Goal: Check status: Check status

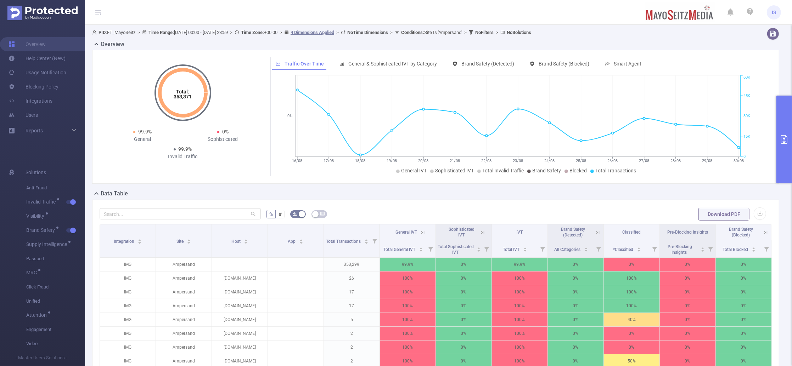
click at [783, 118] on button "primary" at bounding box center [784, 140] width 16 height 88
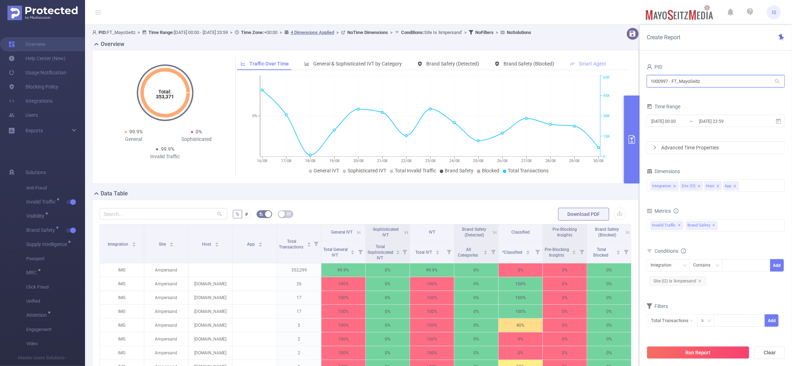
drag, startPoint x: 711, startPoint y: 75, endPoint x: 563, endPoint y: 67, distance: 148.3
click at [563, 67] on section "PID: FT_MayoSeitz > Time Range: [DATE] 00:00 - [DATE] 23:59 > Time Zone: +00:00…" at bounding box center [438, 248] width 707 height 447
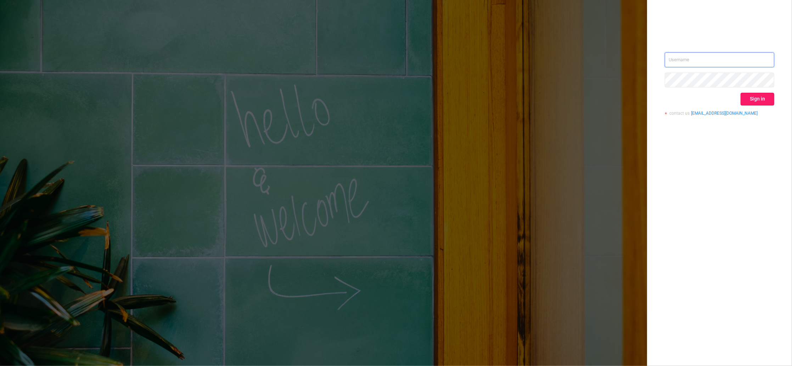
type input "igor@protected.media"
click at [757, 102] on button "Sign in" at bounding box center [757, 99] width 34 height 13
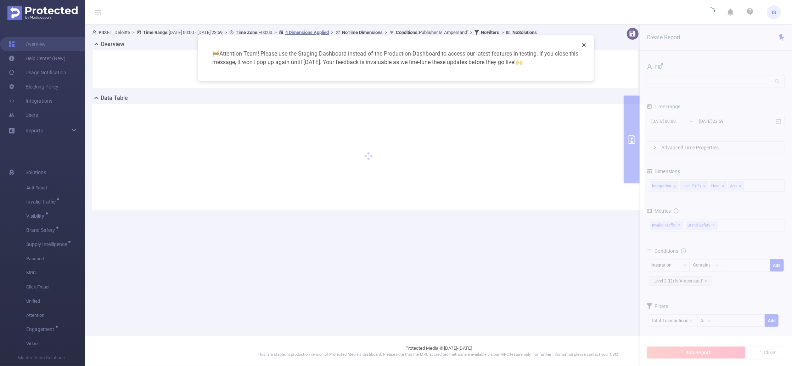
click at [585, 46] on icon "icon: close" at bounding box center [584, 45] width 6 height 6
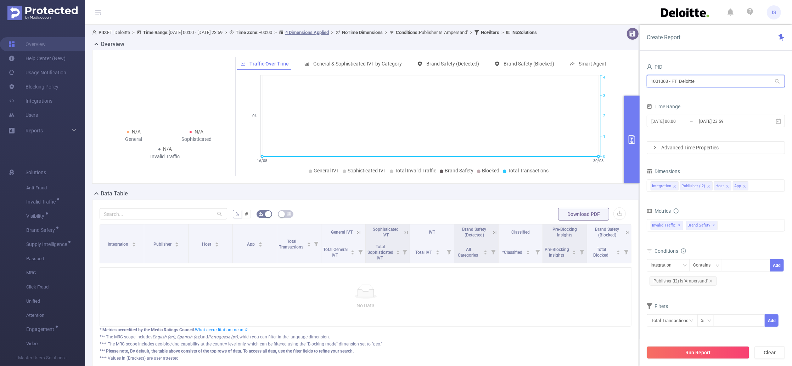
drag, startPoint x: 737, startPoint y: 77, endPoint x: 474, endPoint y: 59, distance: 263.9
click at [474, 59] on section "PID: FT_Deloitte > Time Range: 2025-08-16 00:00 - 2025-08-30 23:59 > Time Zone:…" at bounding box center [438, 204] width 707 height 359
type input "tcaa"
click at [705, 96] on li "1001066 - Innovid_TCAA_Toyota_Cincinnati 12M [1.44M rows]" at bounding box center [716, 95] width 138 height 11
click at [673, 120] on input "[DATE] 00:00" at bounding box center [678, 122] width 57 height 10
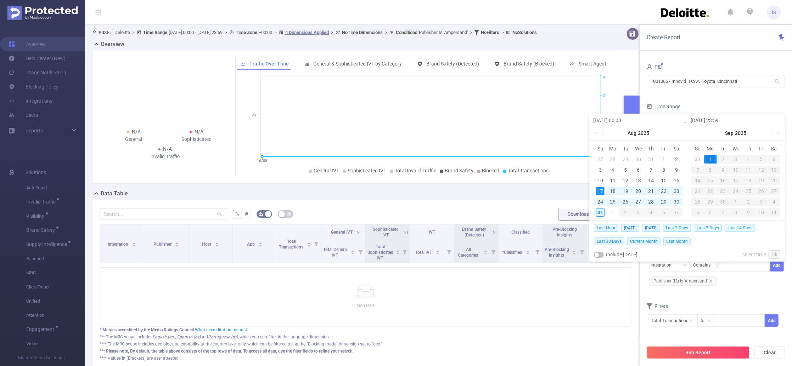
click at [741, 229] on span "Last 14 Days" at bounding box center [739, 228] width 30 height 8
type input "2025-08-17 00:00"
type input "2025-08-31 23:59"
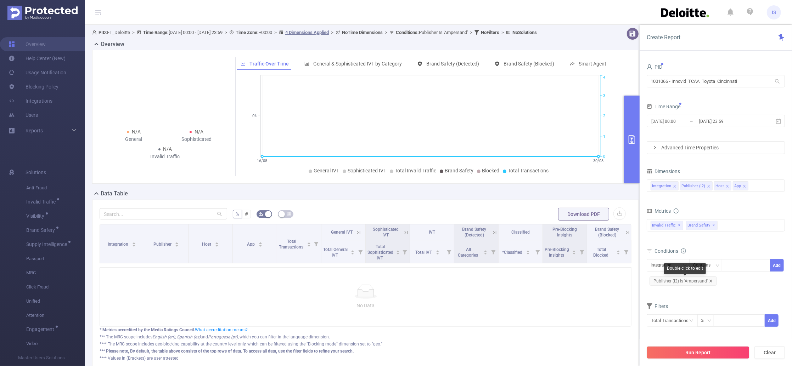
click at [710, 282] on icon "icon: close" at bounding box center [711, 282] width 4 height 4
click at [736, 225] on div "Invalid Traffic ✕ Brand Safety ✕" at bounding box center [716, 225] width 138 height 12
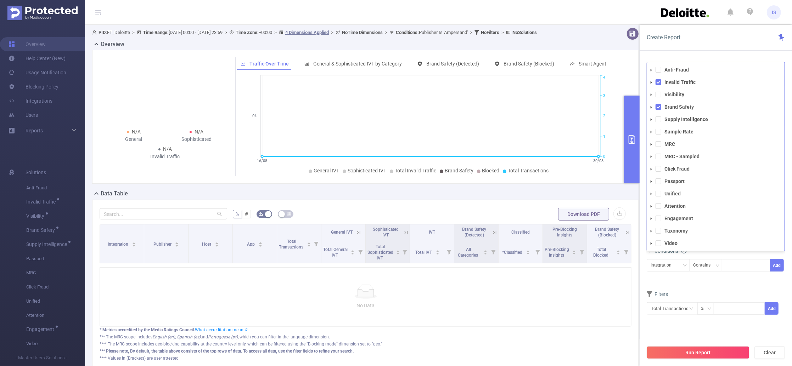
click at [659, 98] on li "Visibility" at bounding box center [715, 95] width 137 height 10
click at [657, 94] on span at bounding box center [658, 95] width 6 height 6
click at [657, 119] on span at bounding box center [658, 120] width 6 height 6
click at [718, 262] on div "Conditions" at bounding box center [716, 263] width 138 height 12
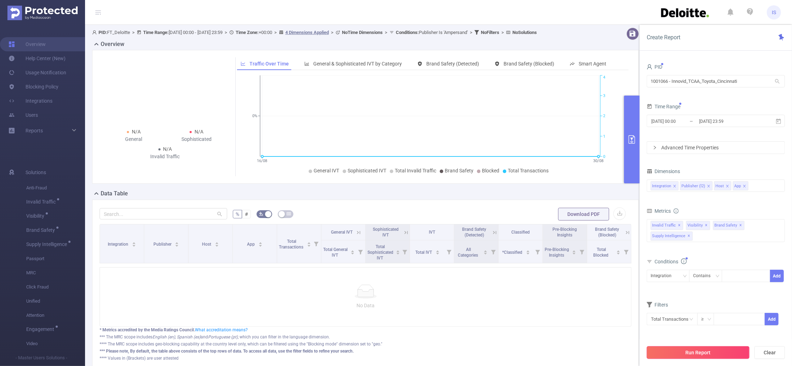
click at [707, 356] on button "Run Report" at bounding box center [698, 352] width 103 height 13
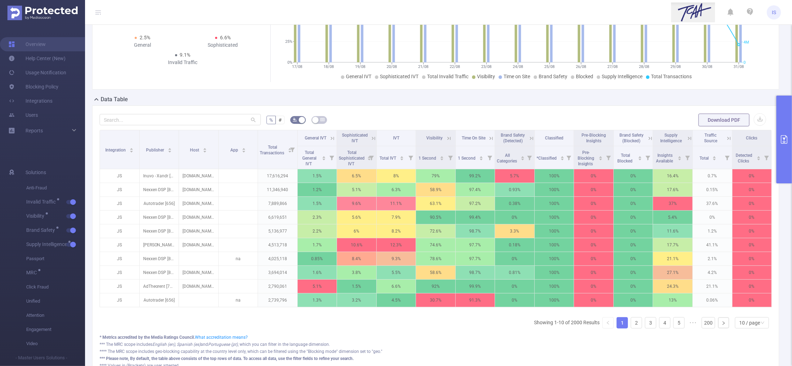
scroll to position [47, 0]
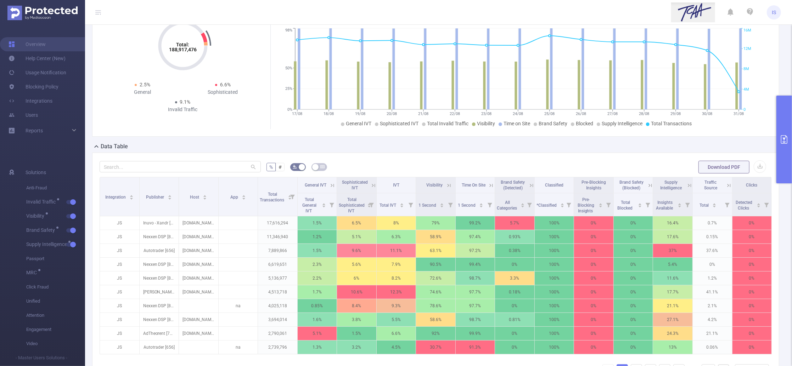
click at [781, 115] on button "primary" at bounding box center [784, 140] width 16 height 88
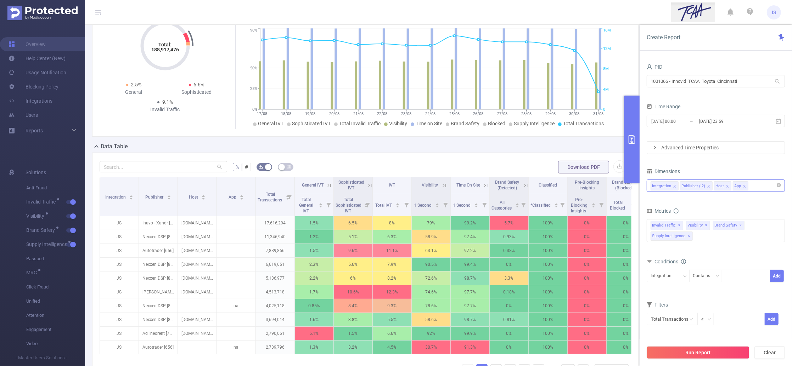
click at [726, 187] on icon "icon: close" at bounding box center [728, 187] width 4 height 4
click at [726, 187] on icon "icon: close" at bounding box center [725, 186] width 2 height 2
click at [660, 277] on div "Integration" at bounding box center [663, 276] width 26 height 12
click at [672, 300] on li "Publisher (l2)" at bounding box center [668, 302] width 43 height 11
click at [747, 274] on div at bounding box center [746, 276] width 41 height 12
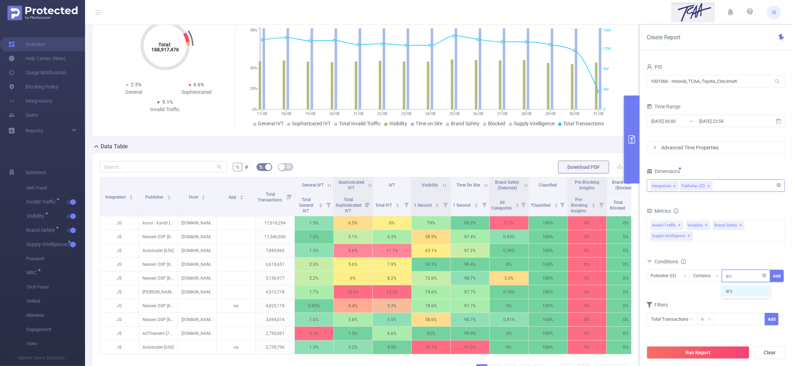
type input "כ"
type input "fan"
click at [701, 345] on div "Run Report Clear" at bounding box center [715, 352] width 152 height 27
click at [697, 351] on button "Run Report" at bounding box center [698, 352] width 103 height 13
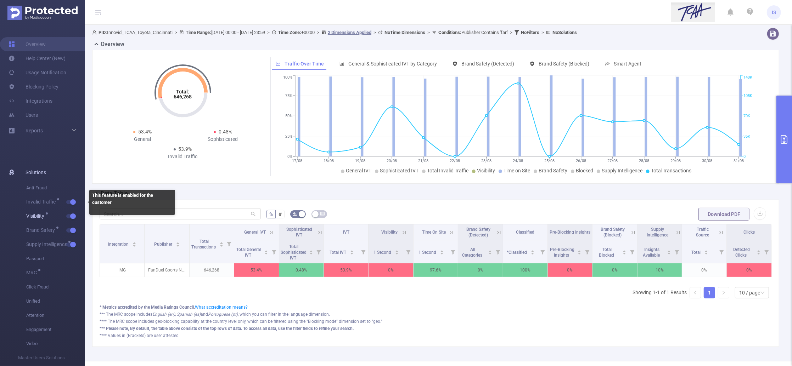
click at [73, 214] on button "button" at bounding box center [71, 216] width 10 height 4
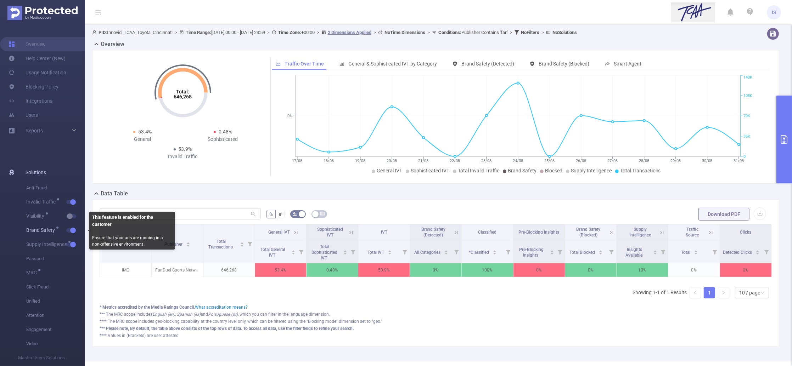
click at [72, 229] on button "button" at bounding box center [71, 230] width 10 height 4
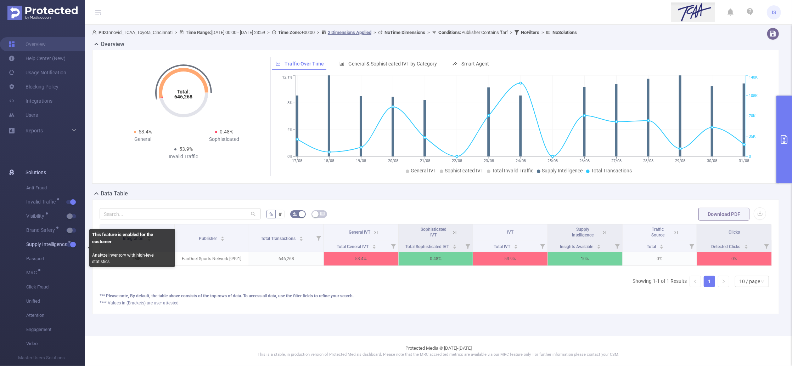
click at [72, 244] on button "button" at bounding box center [71, 245] width 10 height 4
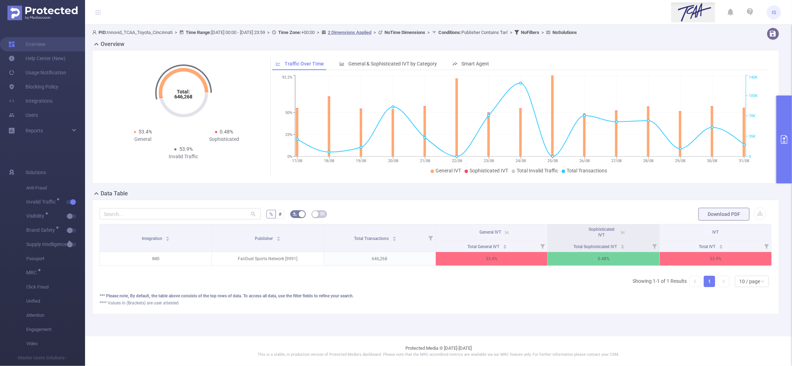
click at [780, 121] on button "primary" at bounding box center [784, 140] width 16 height 88
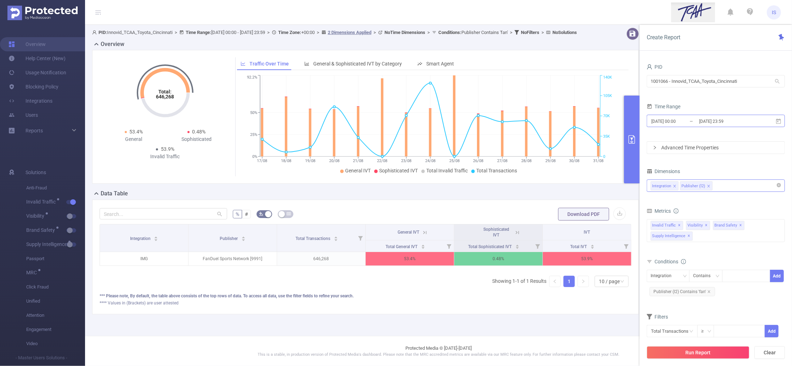
click at [681, 124] on input "2025-08-17 00:00" at bounding box center [678, 122] width 57 height 10
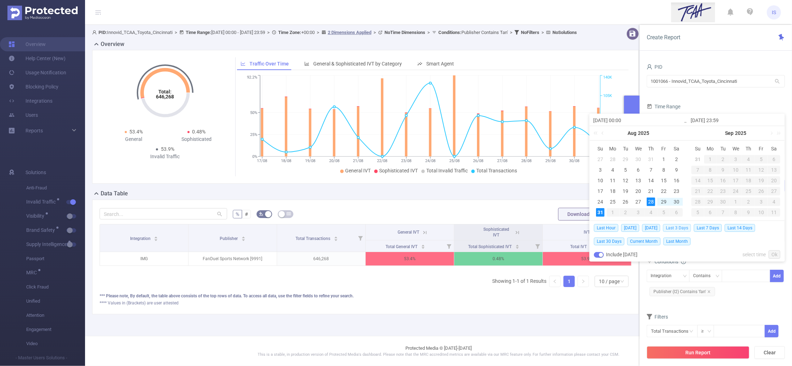
click at [682, 226] on span "Last 3 Days" at bounding box center [677, 228] width 28 height 8
type input "2025-08-28 00:00"
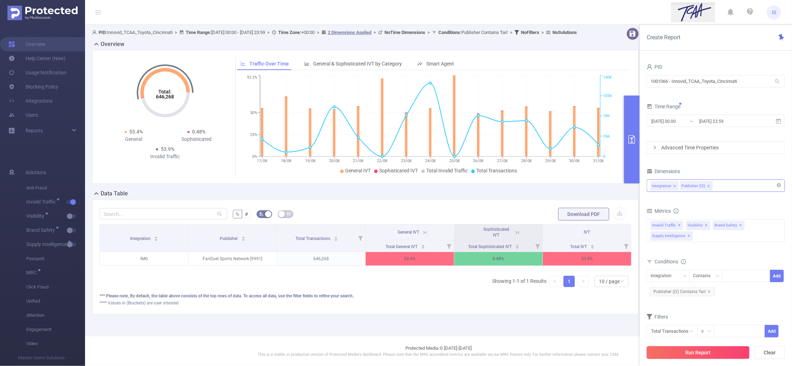
click at [710, 359] on button "Run Report" at bounding box center [698, 352] width 103 height 13
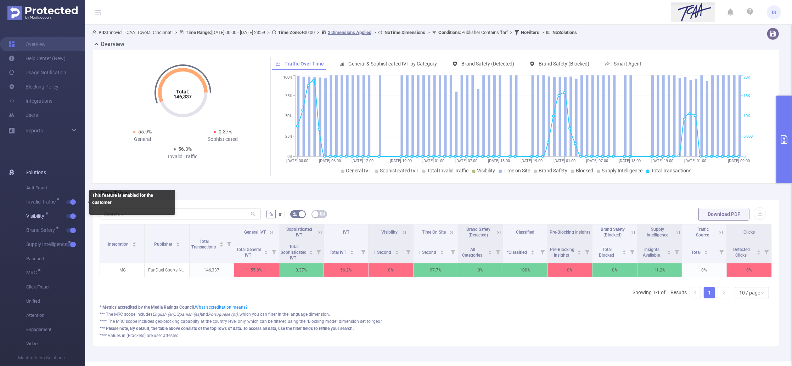
click at [72, 218] on button "button" at bounding box center [71, 216] width 10 height 4
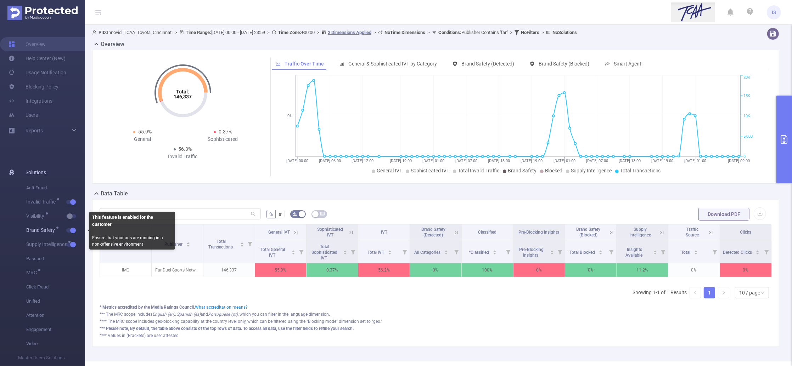
click at [73, 229] on button "button" at bounding box center [71, 230] width 10 height 4
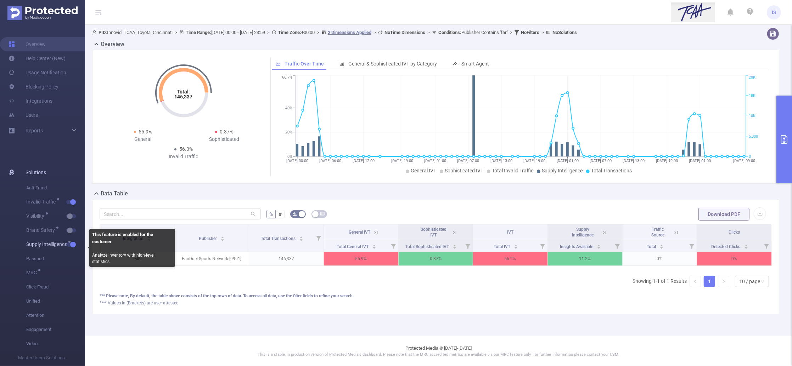
click at [71, 245] on button "button" at bounding box center [71, 245] width 10 height 4
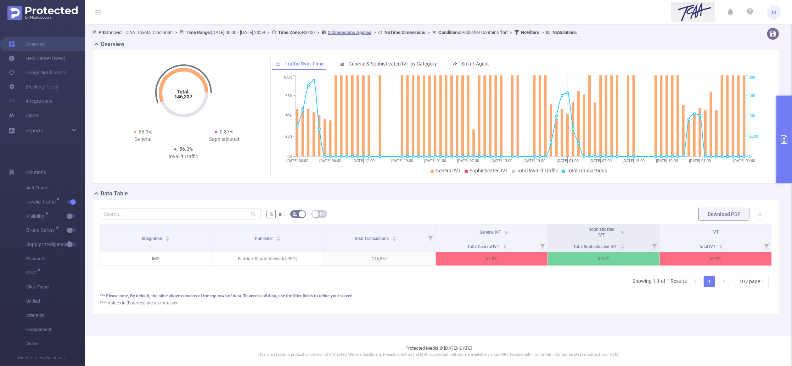
click at [508, 233] on icon at bounding box center [506, 233] width 6 height 6
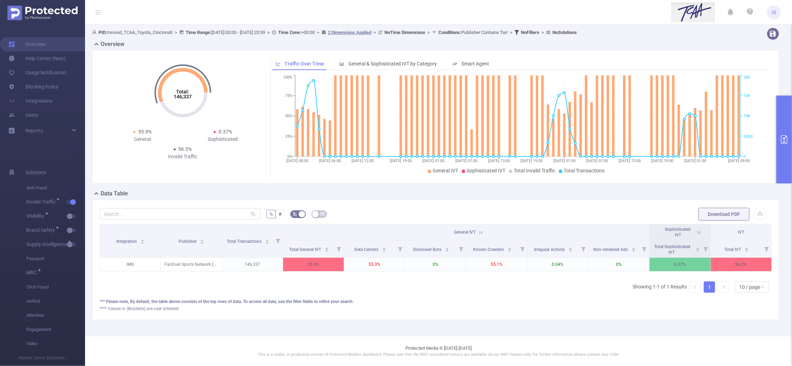
click at [478, 233] on icon at bounding box center [481, 233] width 6 height 6
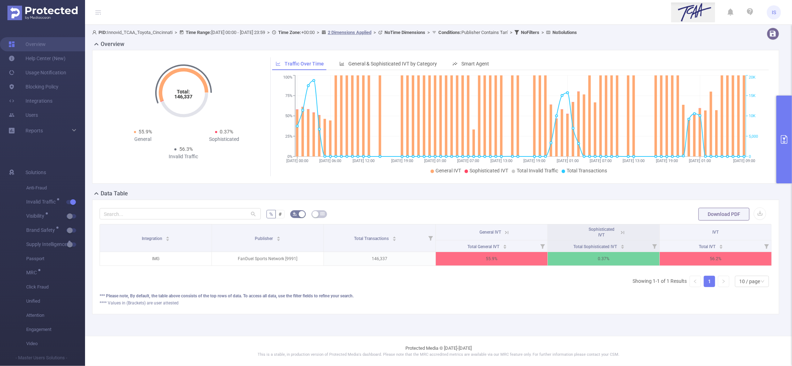
click at [789, 126] on button "primary" at bounding box center [784, 140] width 16 height 88
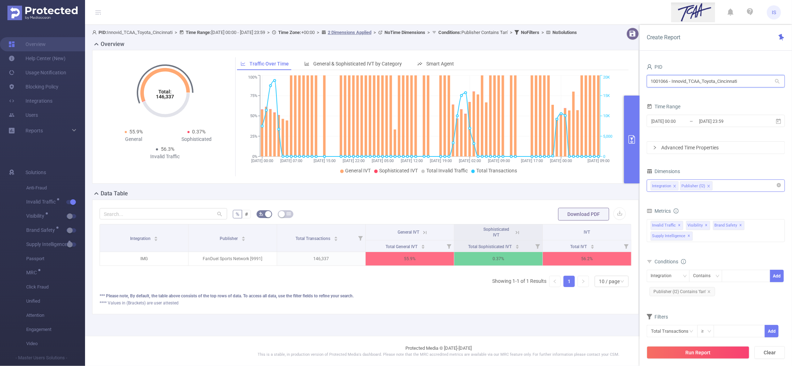
drag, startPoint x: 750, startPoint y: 82, endPoint x: 499, endPoint y: 55, distance: 252.6
click at [499, 55] on section "PID: Innovid_TCAA_Toyota_Cincinnati > Time Range: 2025-08-28 00:00 - 2025-08-31…" at bounding box center [438, 177] width 707 height 304
type input "1"
type input "ד"
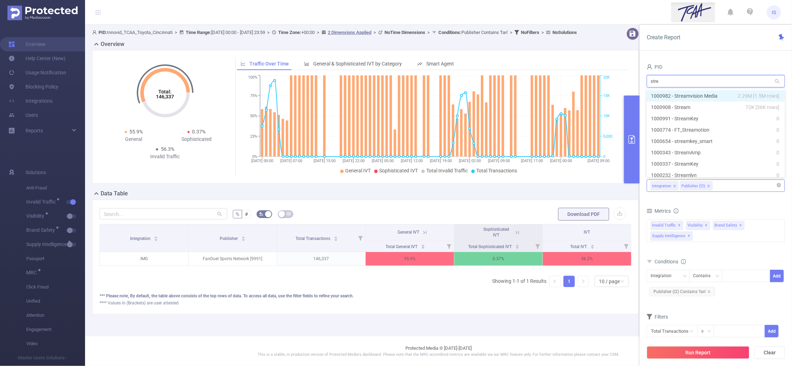
type input "strea"
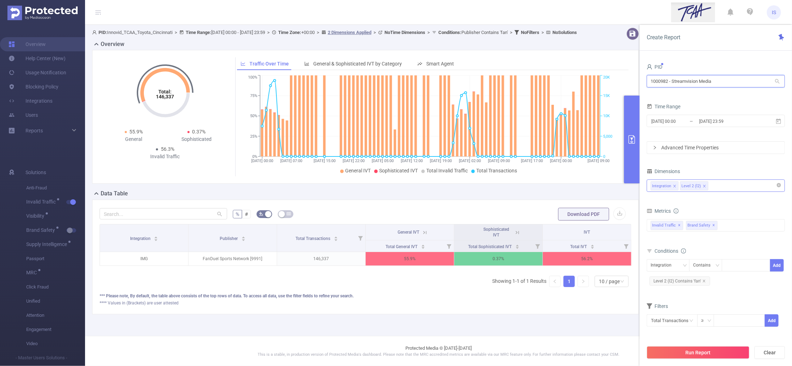
click at [658, 83] on input "1000982 - Streamvision Media" at bounding box center [716, 81] width 138 height 12
click at [660, 84] on input "1000982 - Streamvision Media" at bounding box center [716, 81] width 138 height 12
drag, startPoint x: 668, startPoint y: 81, endPoint x: 635, endPoint y: 78, distance: 33.2
click at [635, 78] on section "PID: Innovid_TCAA_Toyota_Cincinnati > Time Range: 2025-08-28 00:00 - 2025-08-31…" at bounding box center [438, 177] width 707 height 304
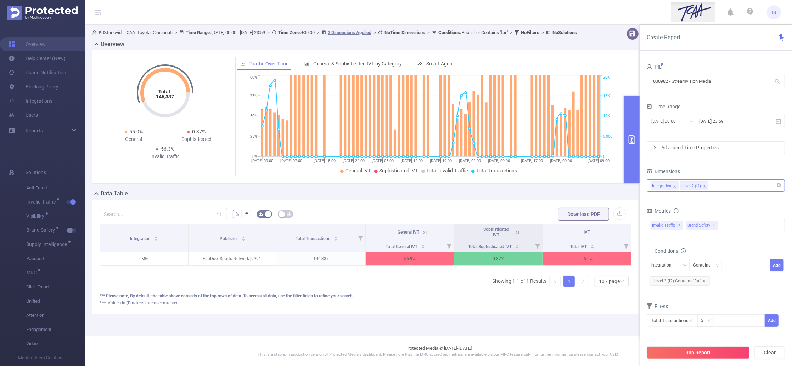
click at [660, 90] on div "PID 1000982 - Streamvision Media 1000982 - Streamvision Media" at bounding box center [716, 77] width 138 height 31
drag, startPoint x: 669, startPoint y: 81, endPoint x: 634, endPoint y: 74, distance: 35.5
click at [634, 74] on section "PID: Innovid_TCAA_Toyota_Cincinnati > Time Range: 2025-08-28 00:00 - 2025-08-31…" at bounding box center [438, 177] width 707 height 304
